Goal: Check status: Check status

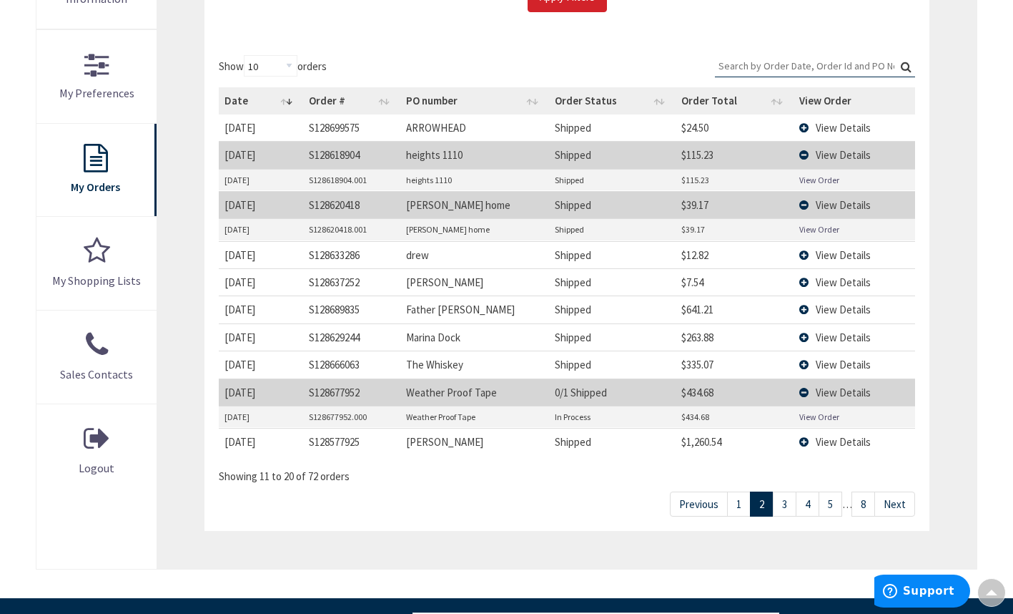
click at [738, 503] on link "1" at bounding box center [739, 503] width 24 height 25
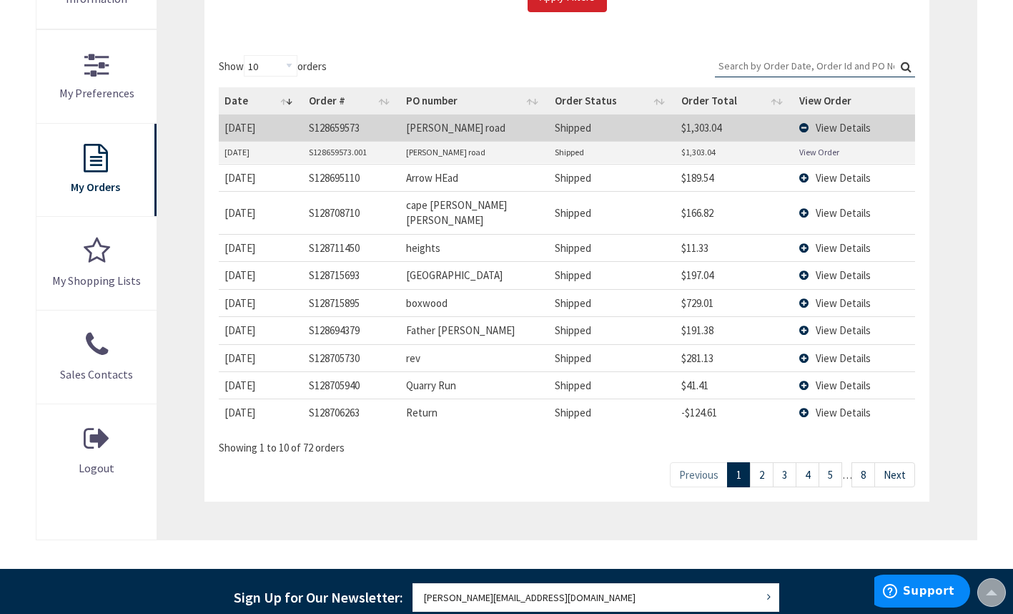
click at [820, 176] on span "View Details" at bounding box center [843, 178] width 55 height 14
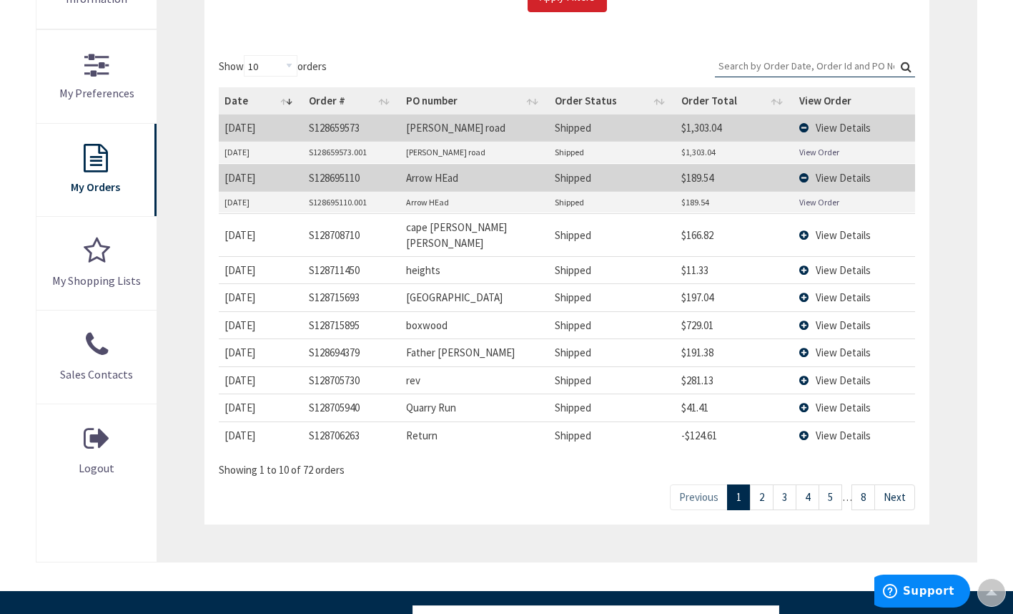
click at [820, 198] on link "View Order" at bounding box center [820, 202] width 40 height 12
click at [767, 484] on link "2" at bounding box center [762, 496] width 24 height 25
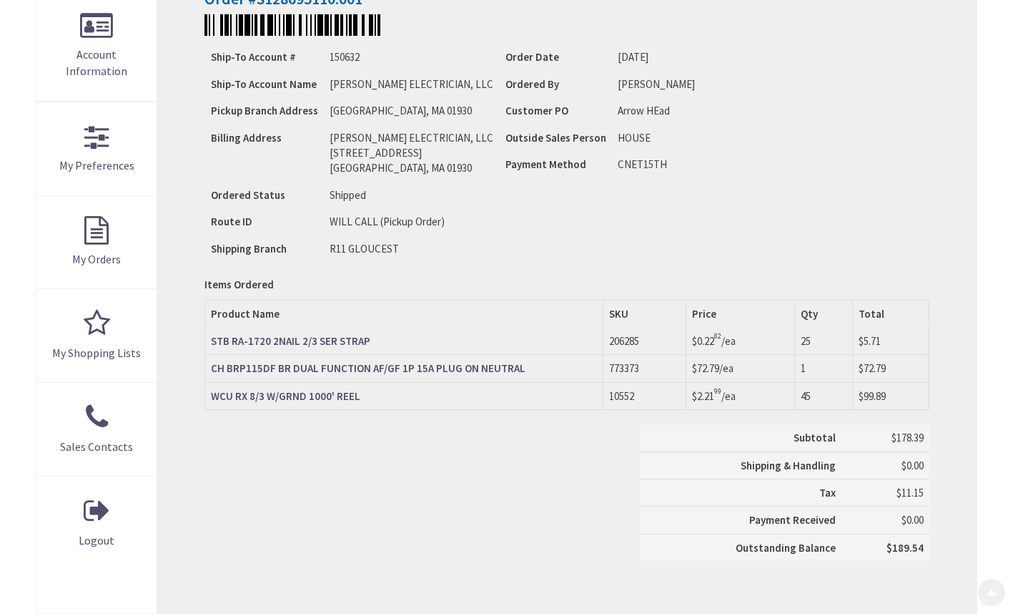
type input "[GEOGRAPHIC_DATA][PERSON_NAME], [GEOGRAPHIC_DATA]"
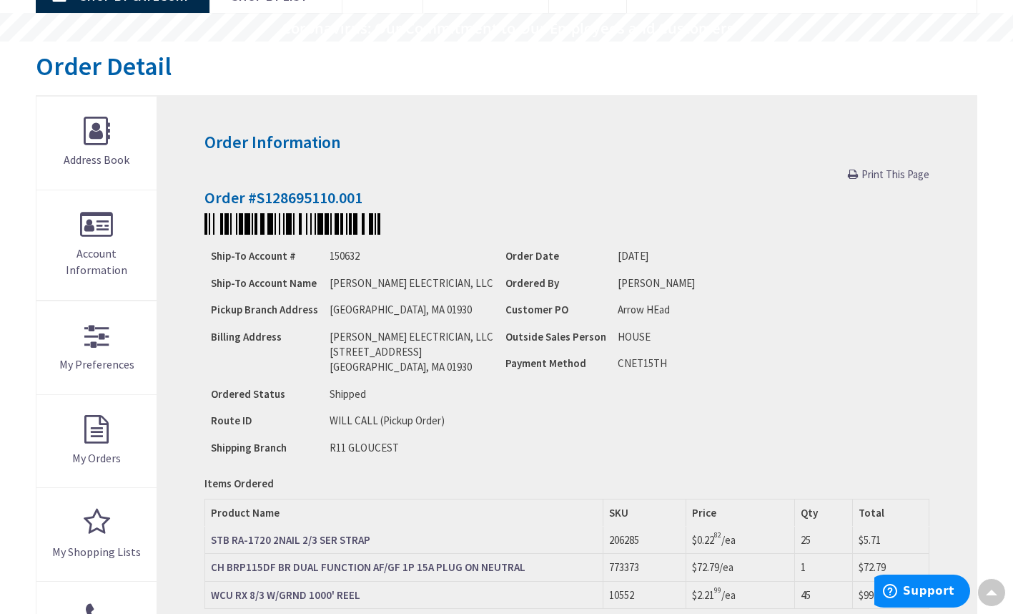
scroll to position [114, 0]
drag, startPoint x: 901, startPoint y: 181, endPoint x: 116, endPoint y: 535, distance: 861.4
click at [901, 181] on span "Print This Page" at bounding box center [896, 175] width 68 height 14
